Goal: Complete application form

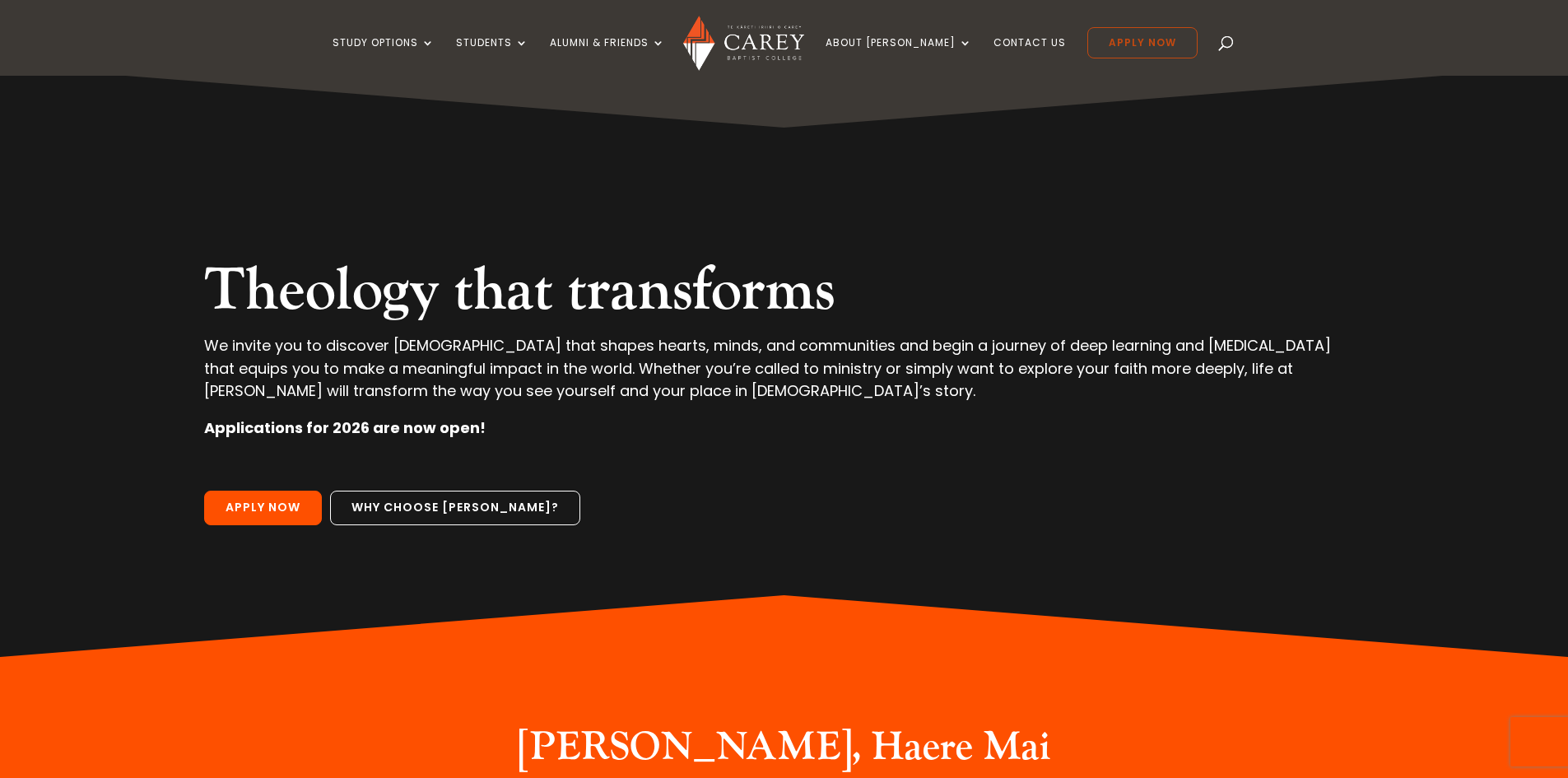
click at [1145, 43] on link "Apply Now" at bounding box center [1142, 43] width 110 height 31
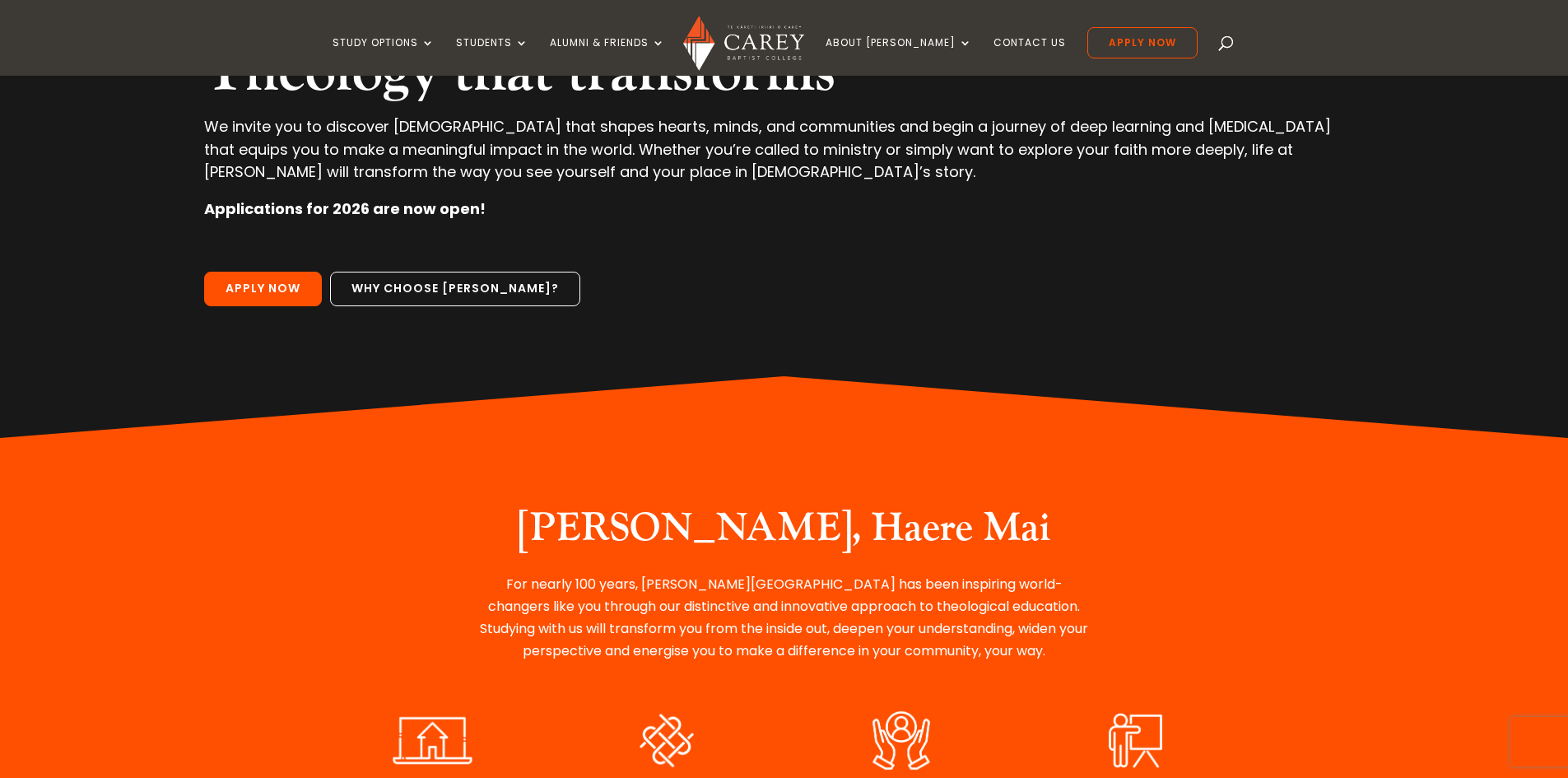
scroll to position [83, 0]
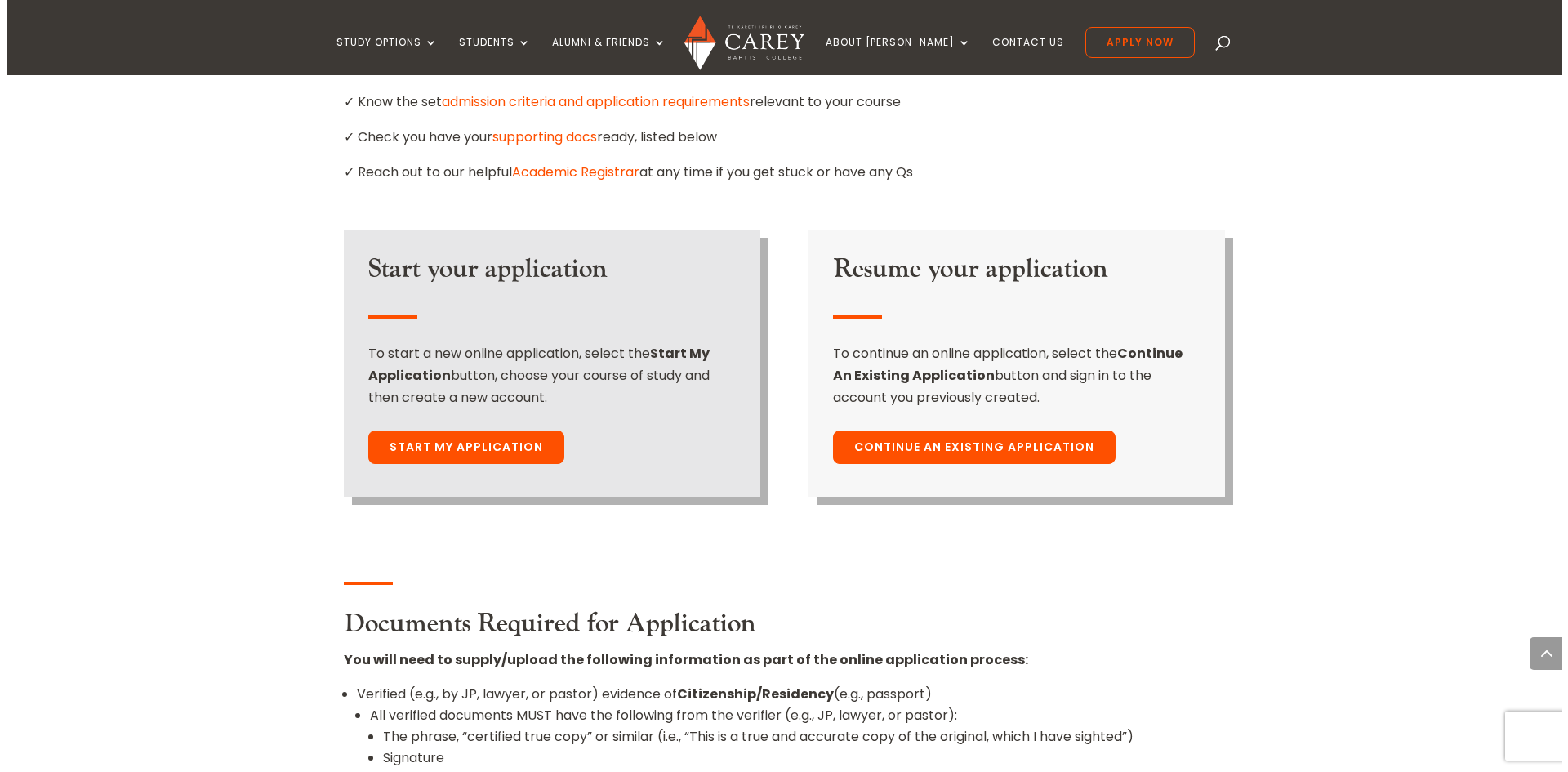
scroll to position [1144, 0]
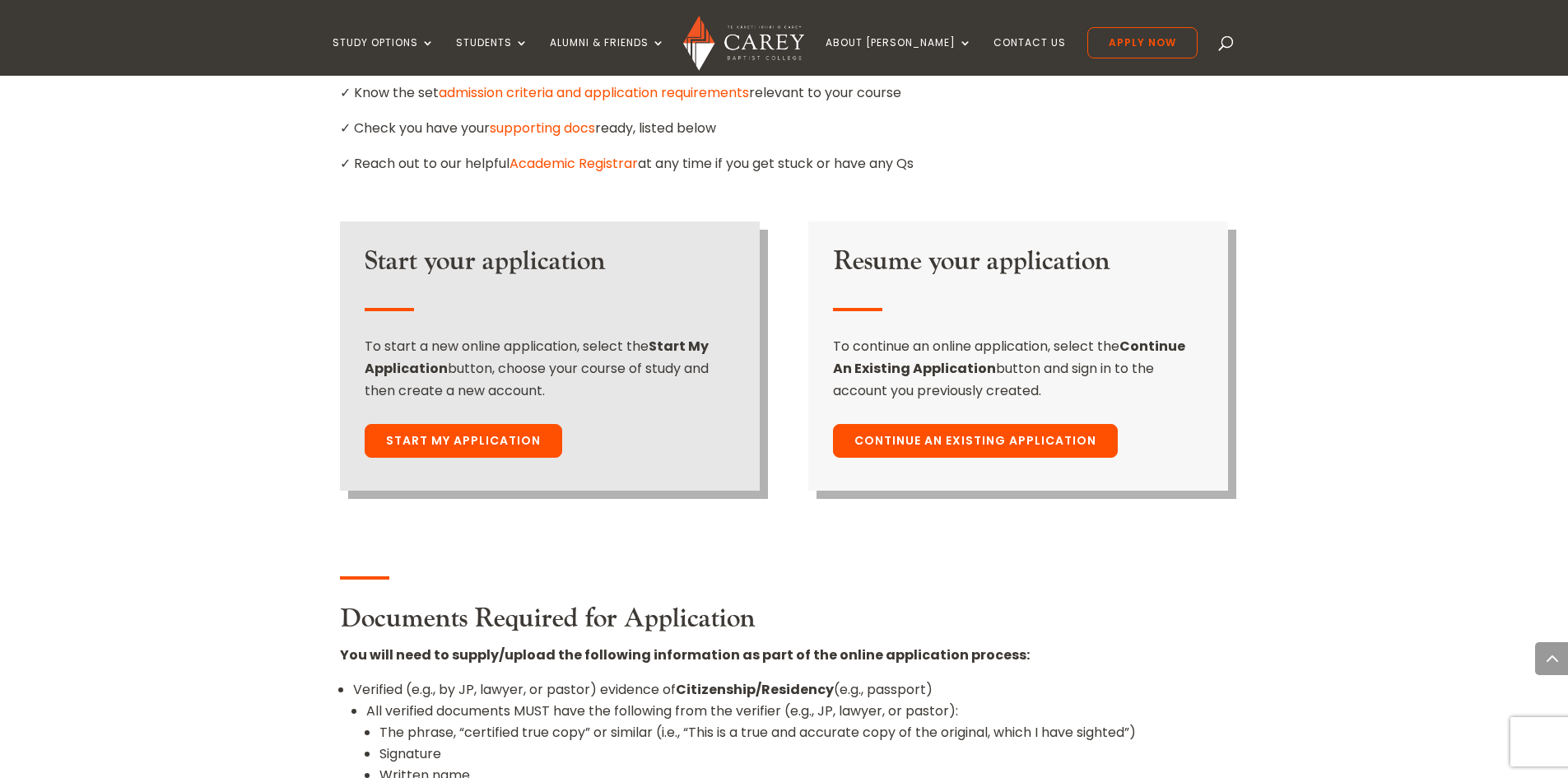
click at [513, 424] on link "Start My Application" at bounding box center [463, 441] width 197 height 34
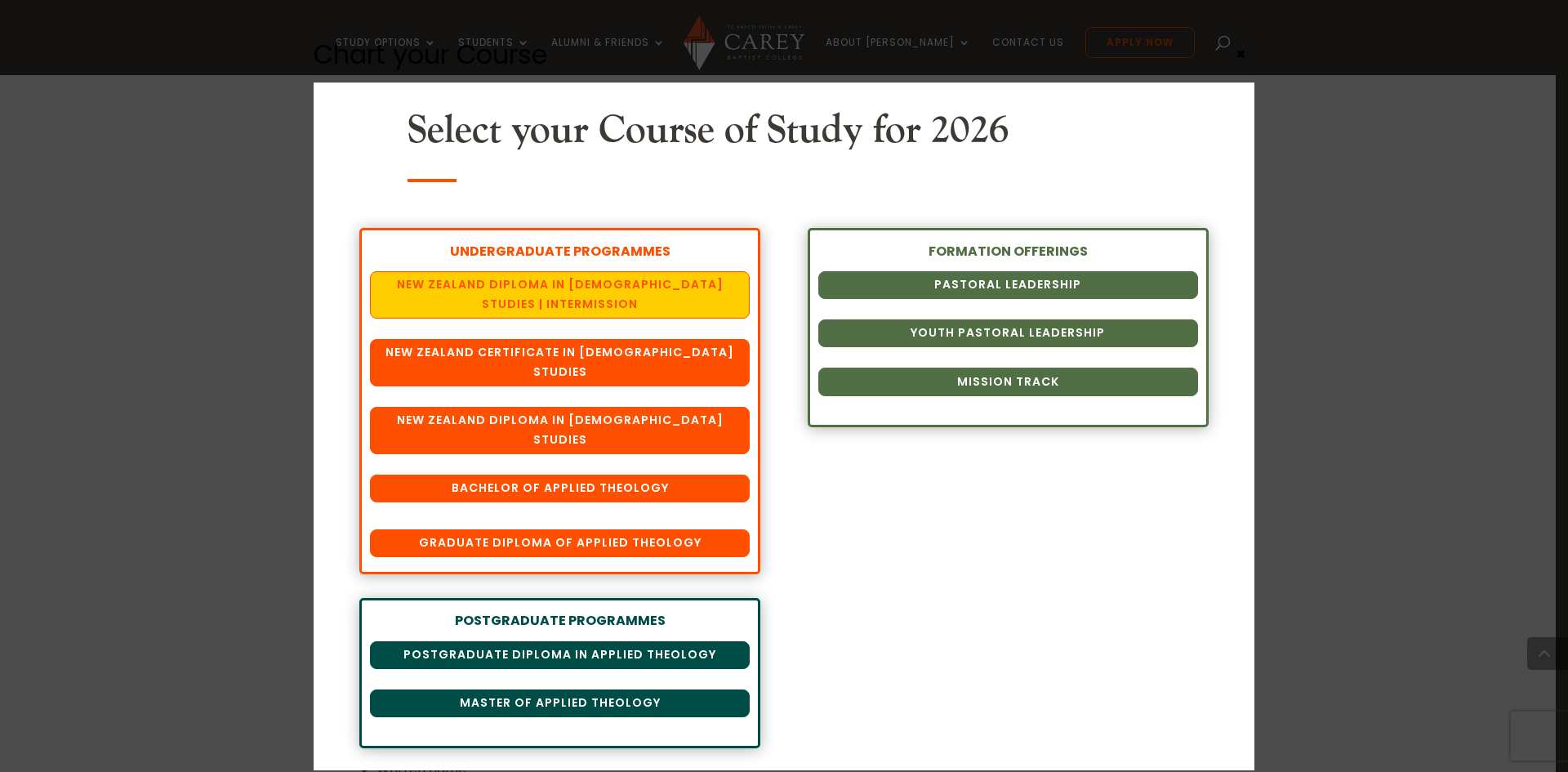
click at [586, 287] on link "New Zealand Diploma in [DEMOGRAPHIC_DATA] Studies | Intermission" at bounding box center [559, 295] width 379 height 47
